Goal: Transaction & Acquisition: Book appointment/travel/reservation

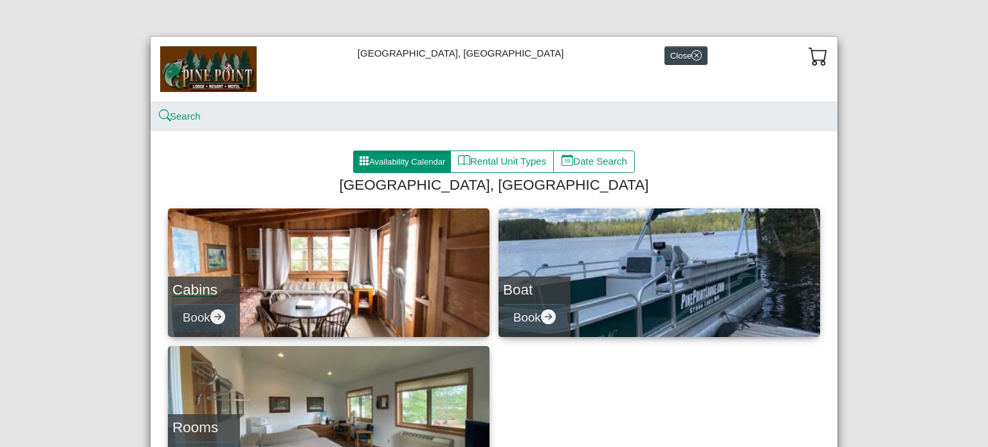
click at [360, 313] on link "Cabins Book" at bounding box center [329, 273] width 322 height 129
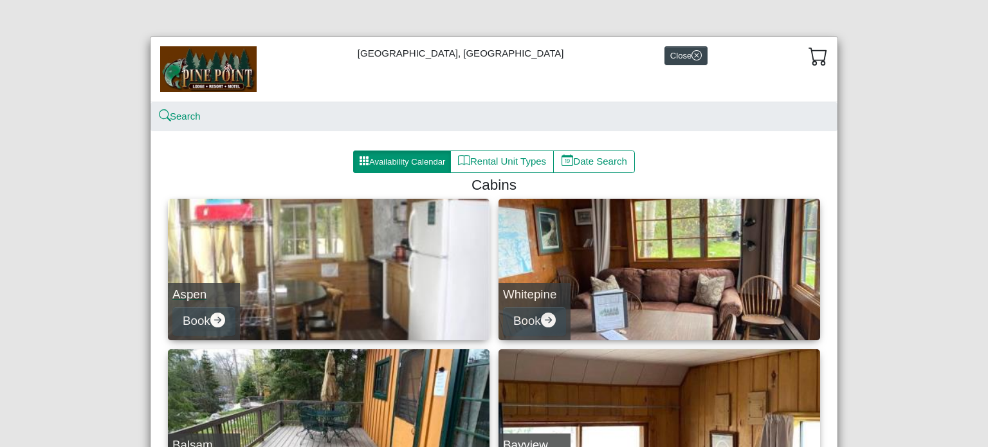
click at [385, 291] on link "Aspen Book" at bounding box center [329, 270] width 322 height 142
select select "*"
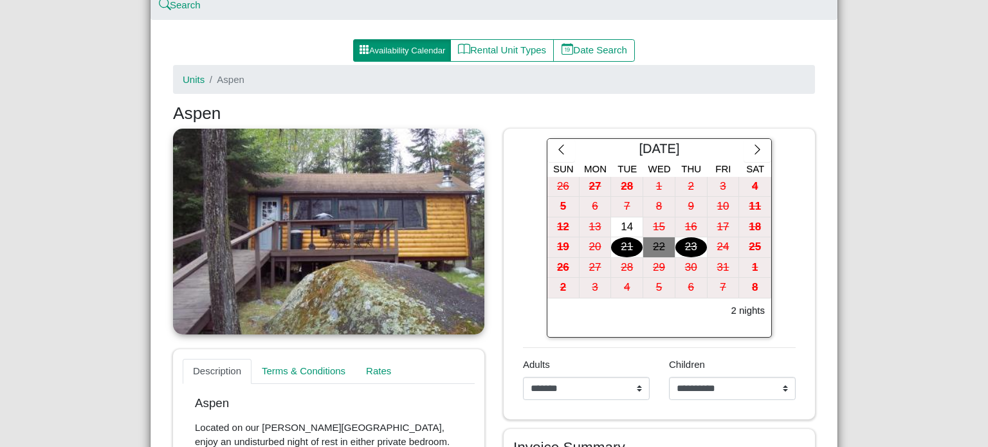
scroll to position [153, 0]
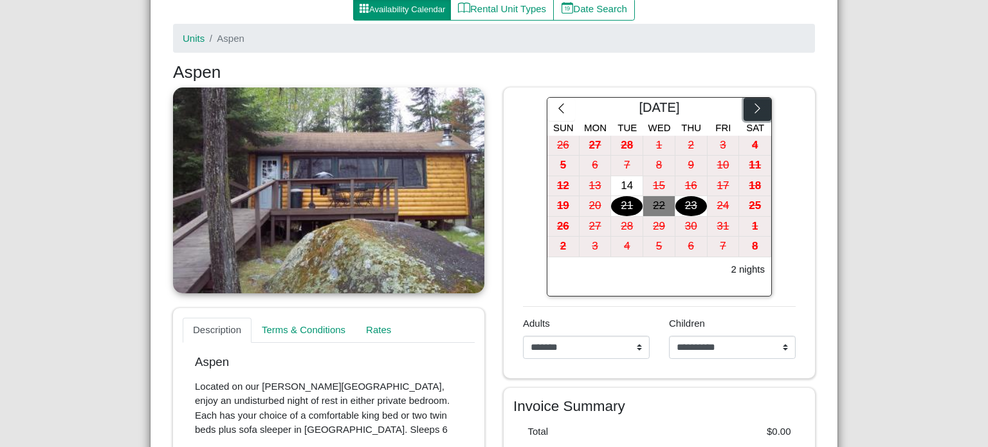
click at [752, 102] on icon "chevron right" at bounding box center [758, 108] width 12 height 12
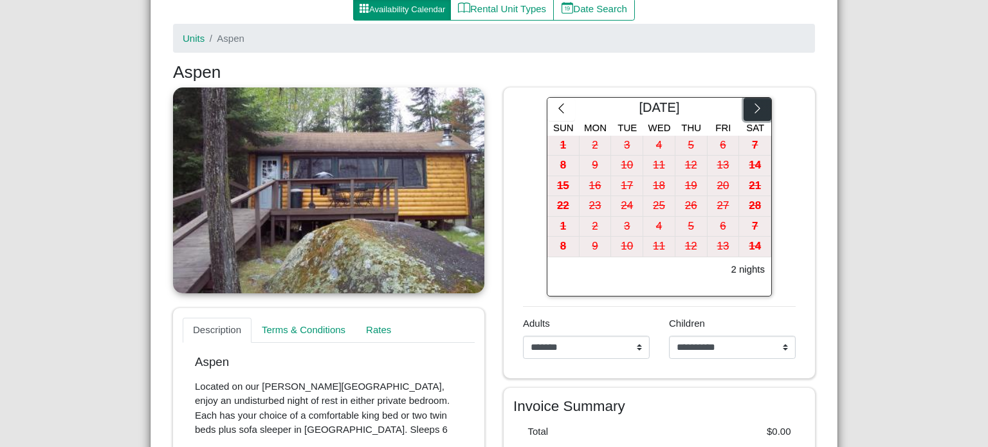
click at [752, 102] on icon "chevron right" at bounding box center [758, 108] width 12 height 12
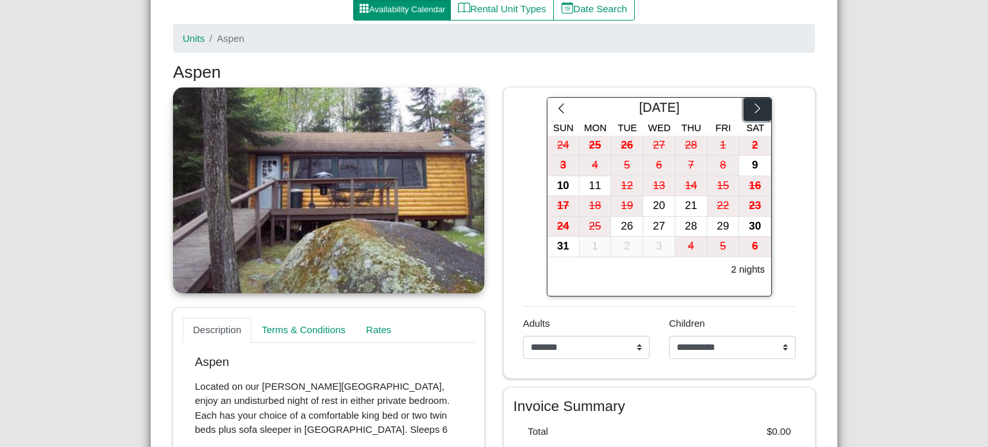
click at [752, 102] on icon "chevron right" at bounding box center [758, 108] width 12 height 12
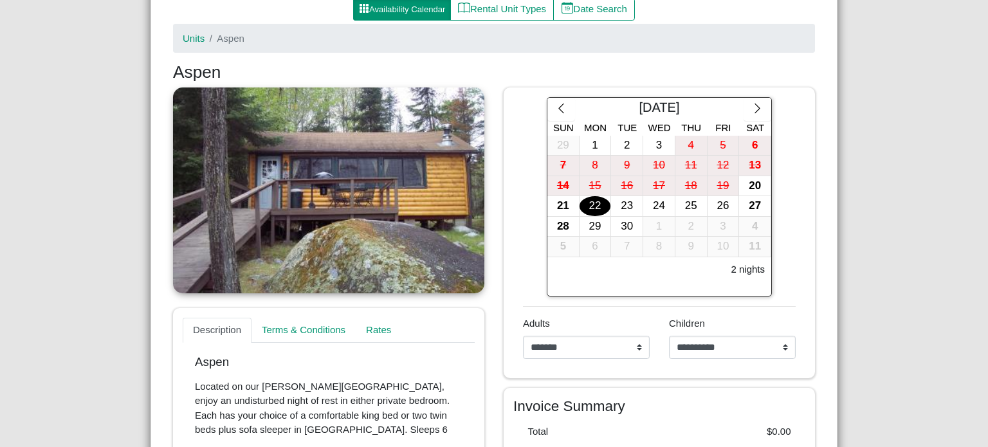
click at [582, 206] on div "22" at bounding box center [596, 206] width 32 height 20
click at [664, 198] on div "24" at bounding box center [660, 206] width 32 height 20
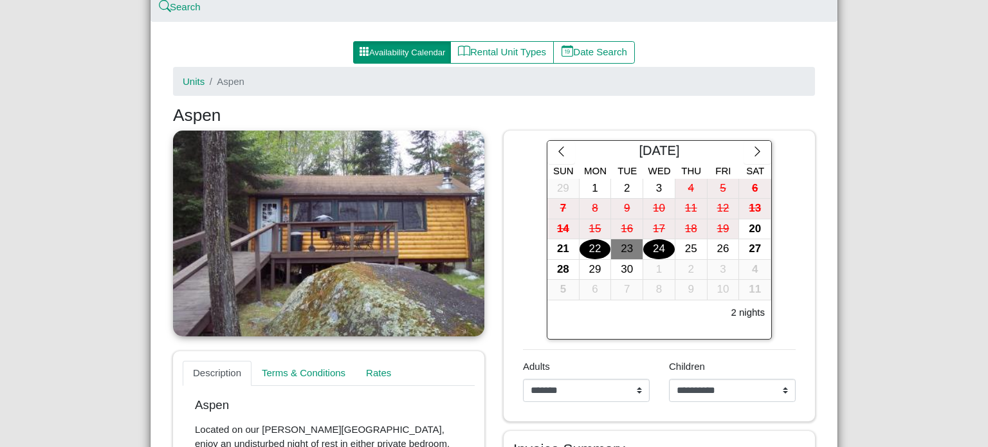
scroll to position [107, 0]
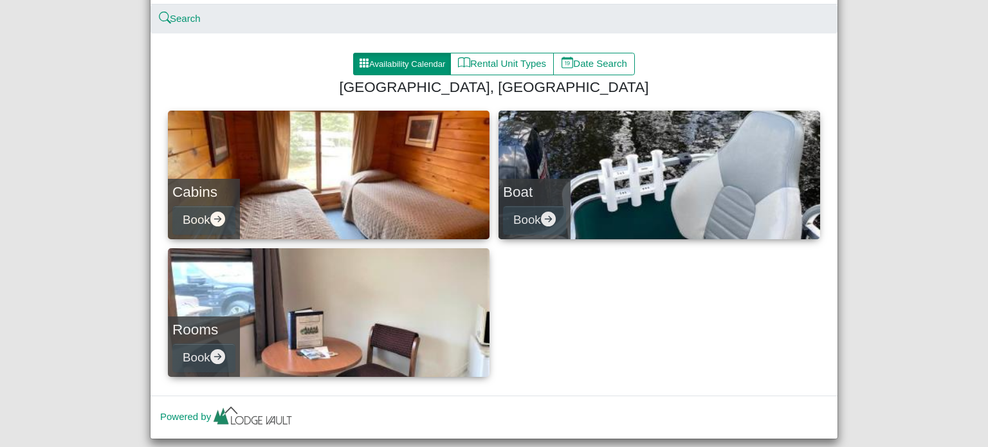
scroll to position [94, 0]
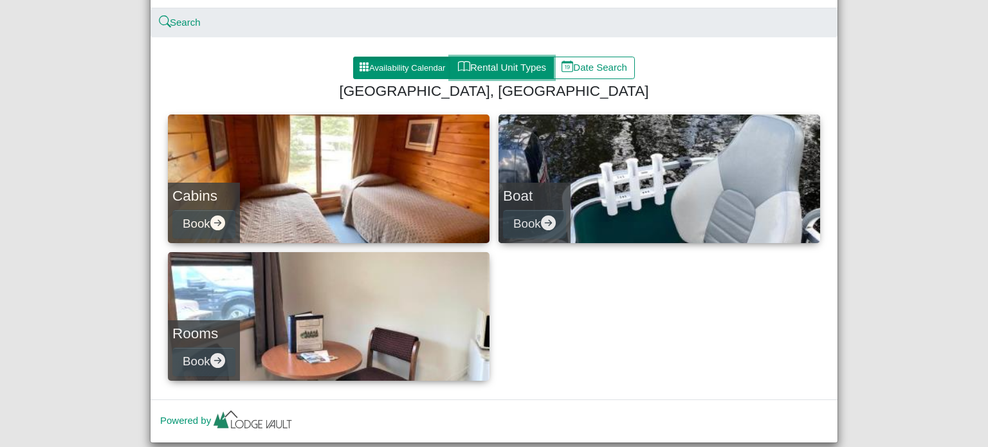
click at [534, 62] on button "Rental Unit Types" at bounding box center [502, 68] width 104 height 23
click at [425, 61] on button "Availability Calendar" at bounding box center [402, 68] width 98 height 23
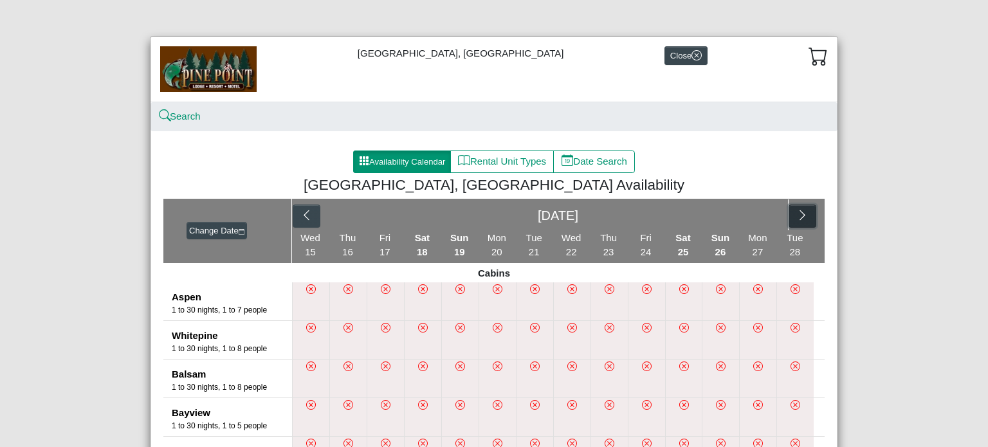
click at [797, 214] on icon "chevron right" at bounding box center [803, 215] width 12 height 12
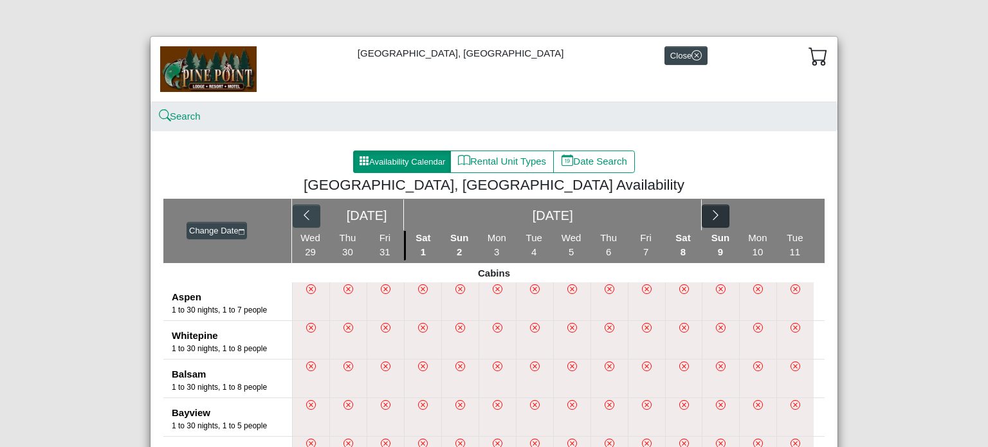
click at [795, 214] on div "[DATE] [DATE]" at bounding box center [558, 215] width 533 height 32
click at [705, 208] on button "button" at bounding box center [716, 216] width 28 height 23
click at [803, 216] on icon "chevron right" at bounding box center [803, 215] width 12 height 12
click at [713, 217] on icon "chevron right" at bounding box center [716, 215] width 12 height 12
click at [805, 210] on button "button" at bounding box center [803, 216] width 28 height 23
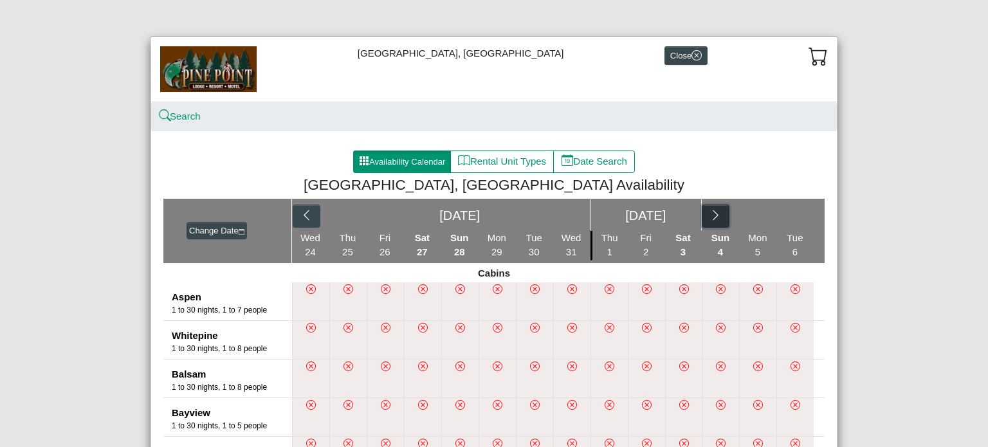
click at [720, 215] on button "button" at bounding box center [716, 216] width 28 height 23
click at [720, 215] on div "[DATE]" at bounding box center [558, 214] width 461 height 31
click at [232, 232] on button "Change Date" at bounding box center [217, 231] width 60 height 18
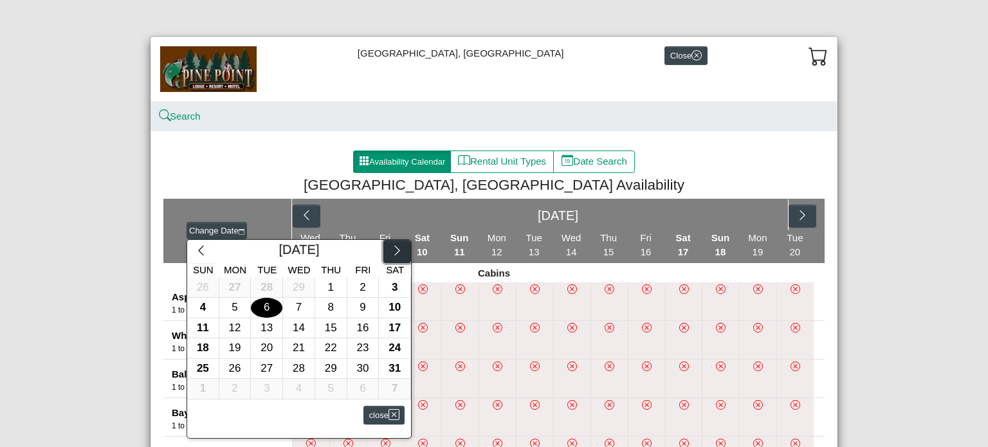
click at [394, 247] on icon "chevron right" at bounding box center [396, 251] width 5 height 10
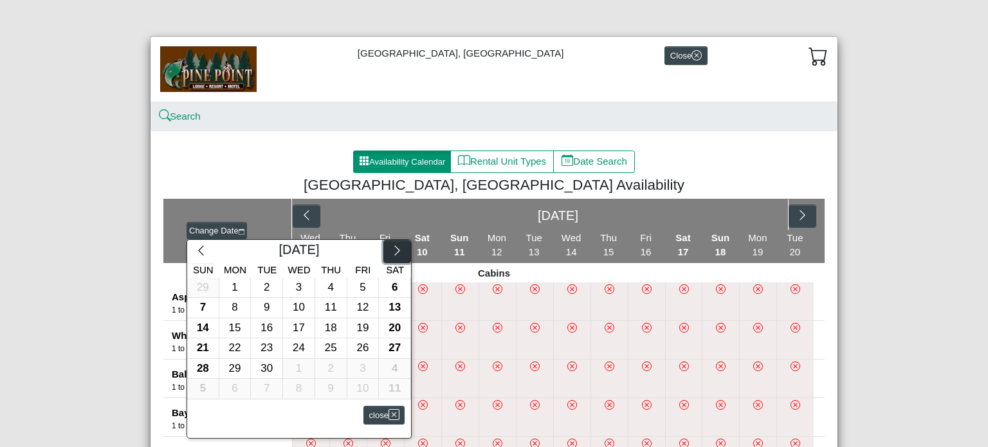
click at [394, 247] on icon "chevron right" at bounding box center [396, 251] width 5 height 10
click at [234, 331] on div "10" at bounding box center [235, 329] width 32 height 20
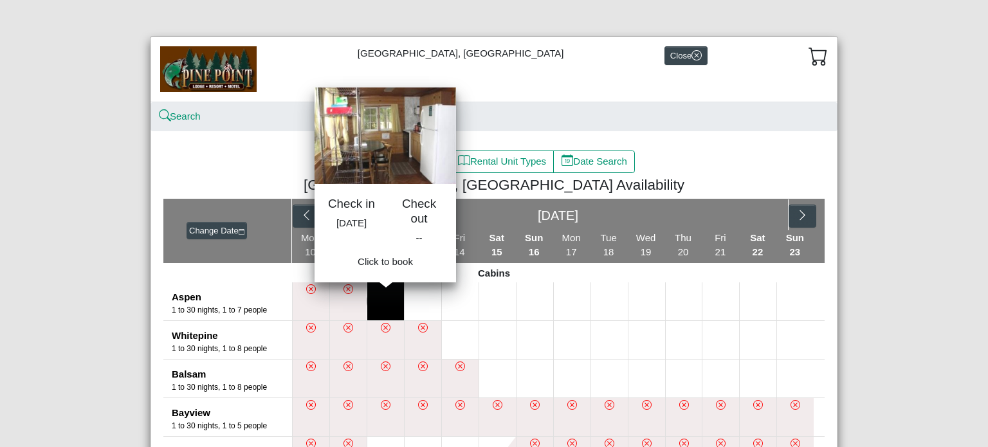
click at [384, 293] on button at bounding box center [385, 302] width 37 height 38
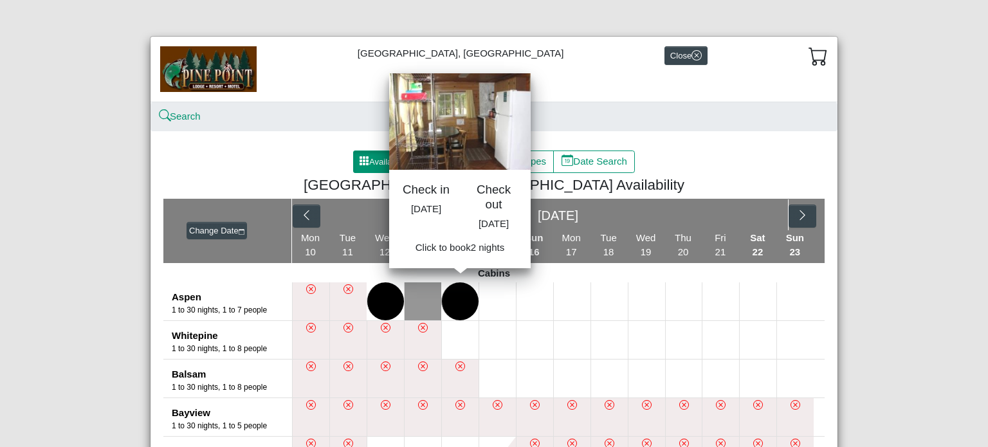
click at [450, 293] on button at bounding box center [460, 302] width 37 height 38
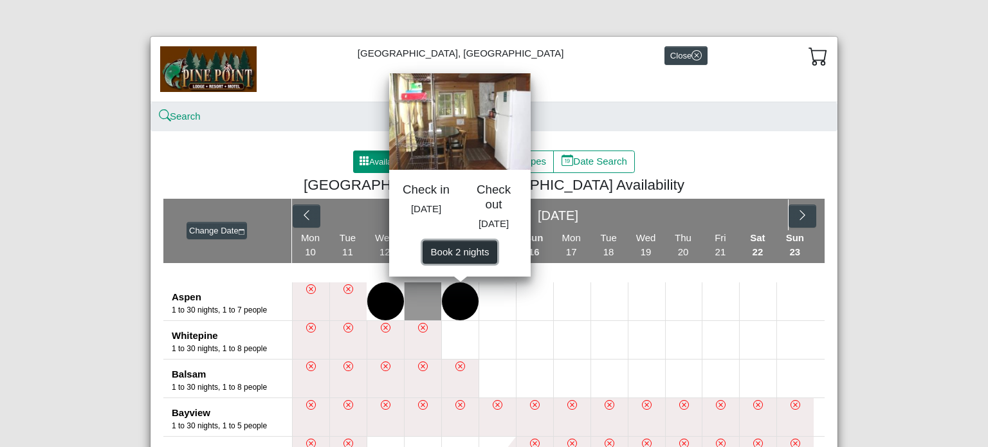
click at [472, 257] on span "Book 2 night s" at bounding box center [460, 251] width 59 height 11
select select "*"
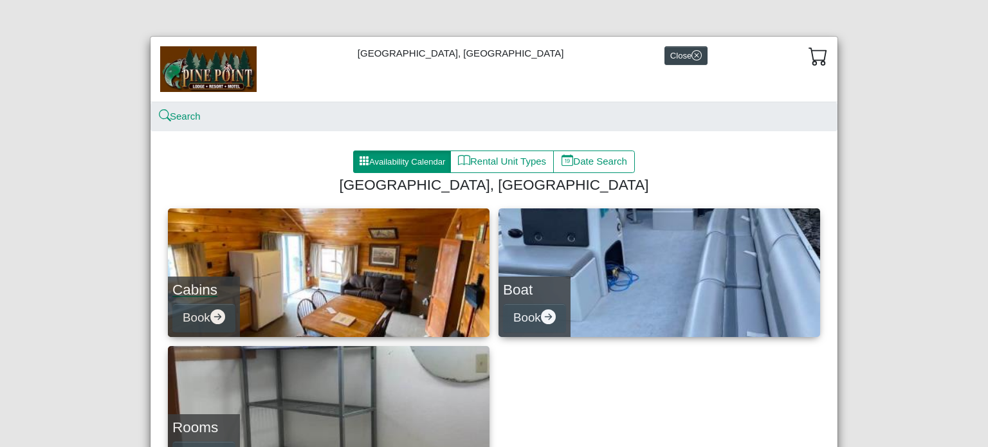
click at [389, 283] on link "Cabins Book" at bounding box center [329, 273] width 322 height 129
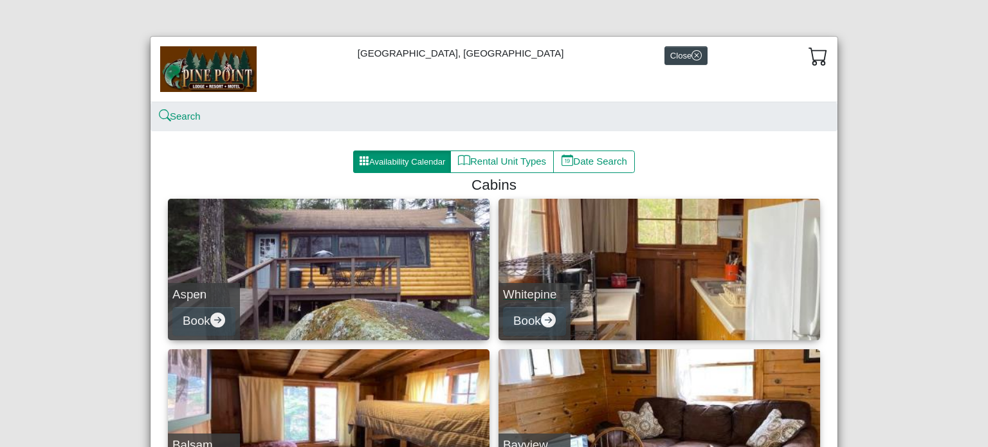
click at [621, 287] on link "Whitepine Book" at bounding box center [660, 270] width 322 height 142
select select "*"
